Goal: Task Accomplishment & Management: Use online tool/utility

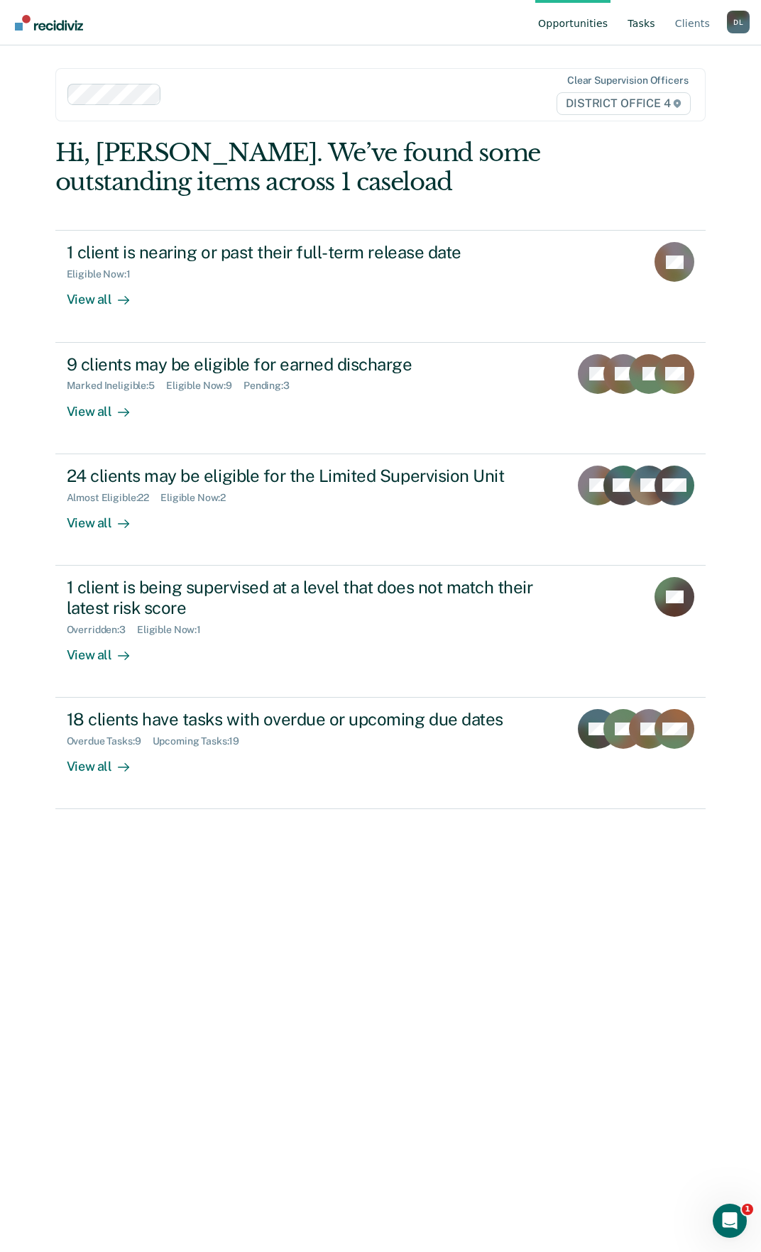
click at [650, 23] on link "Tasks" at bounding box center [641, 22] width 33 height 45
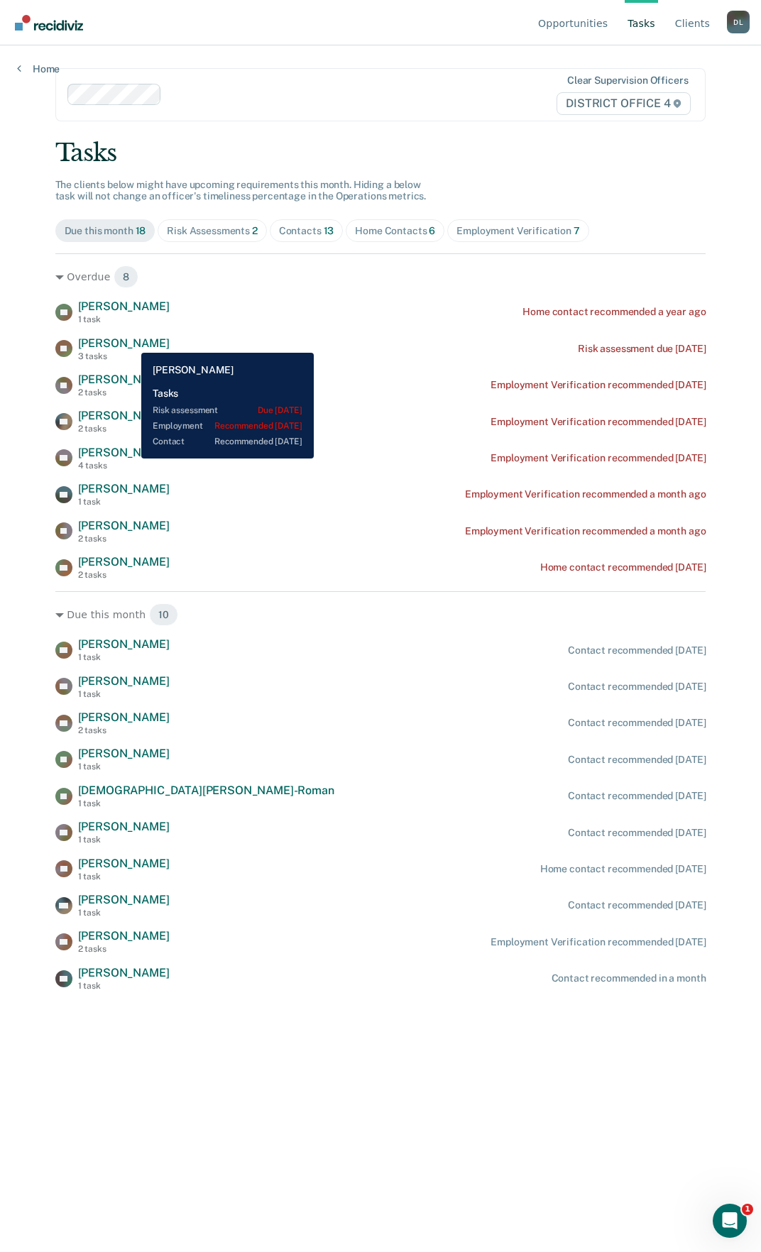
click at [131, 342] on span "[PERSON_NAME]" at bounding box center [124, 342] width 92 height 13
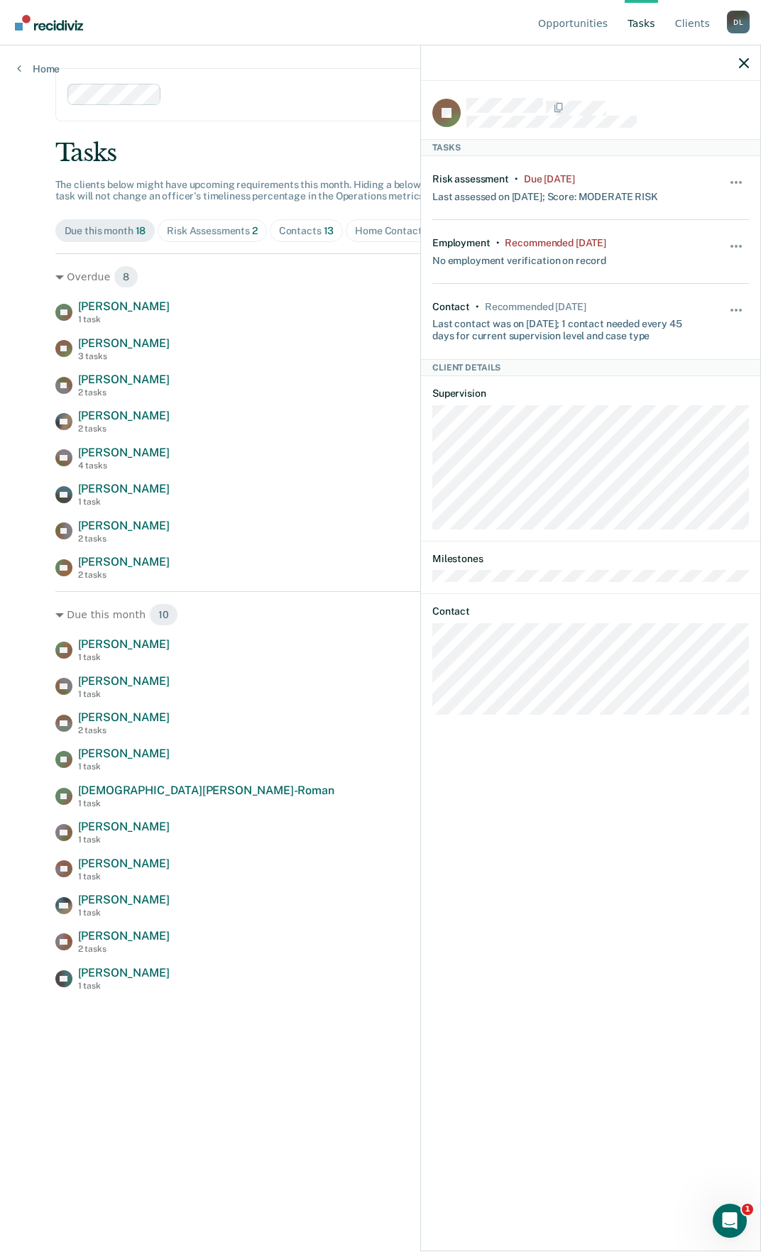
click at [27, 228] on div "Opportunities Tasks Client s [PERSON_NAME] [PERSON_NAME] Profile How it works L…" at bounding box center [380, 626] width 761 height 1252
click at [741, 62] on icon "button" at bounding box center [744, 63] width 10 height 10
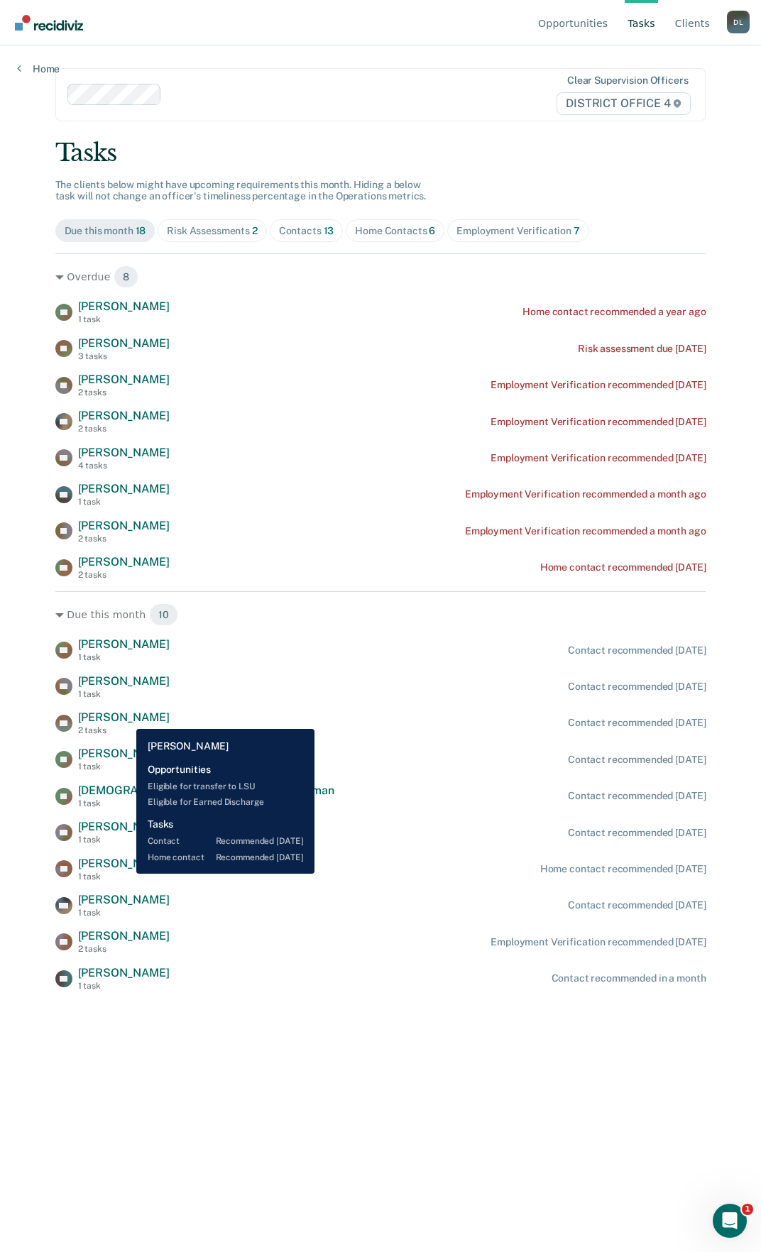
click at [126, 718] on span "[PERSON_NAME]" at bounding box center [124, 716] width 92 height 13
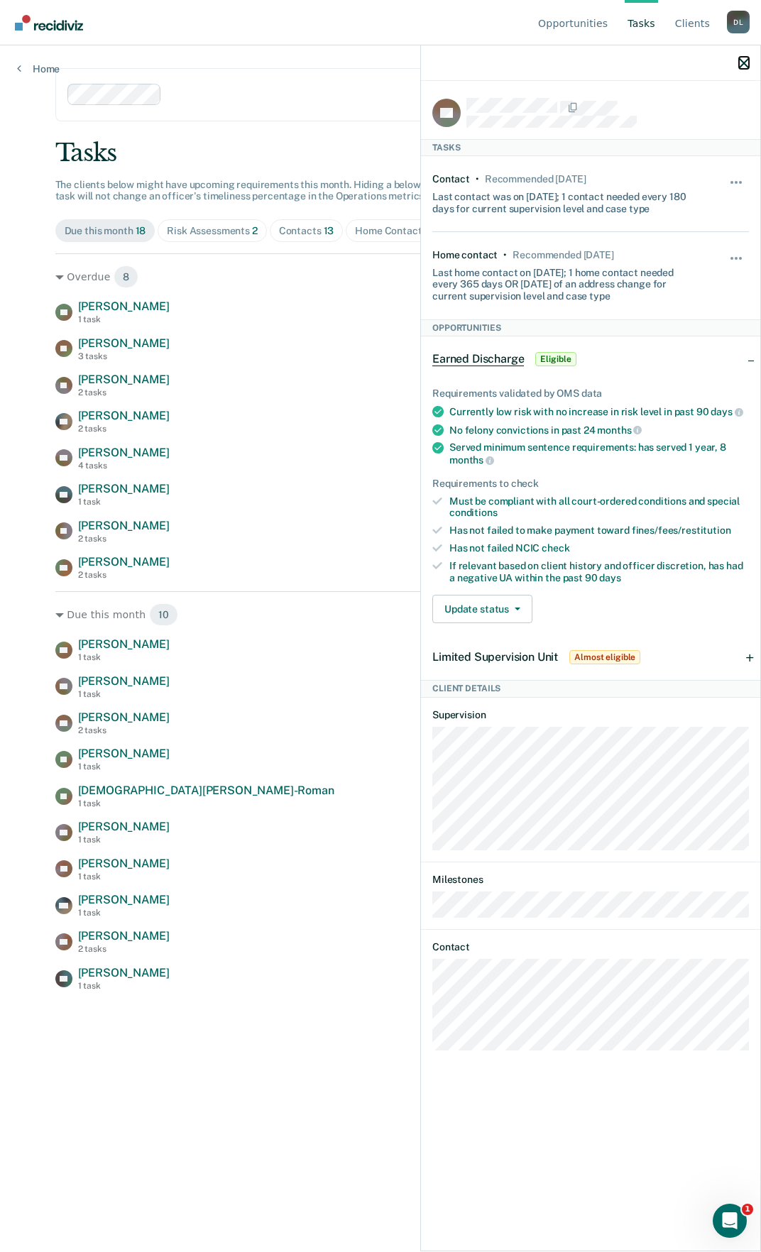
click at [747, 65] on icon "button" at bounding box center [744, 63] width 10 height 10
